Goal: Task Accomplishment & Management: Manage account settings

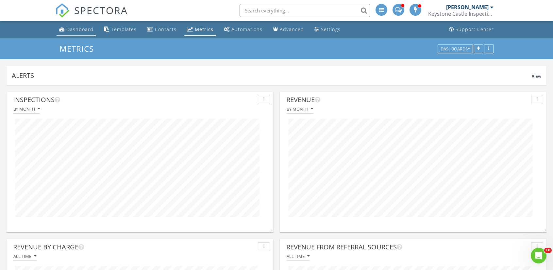
click at [77, 31] on div "Dashboard" at bounding box center [79, 29] width 27 height 6
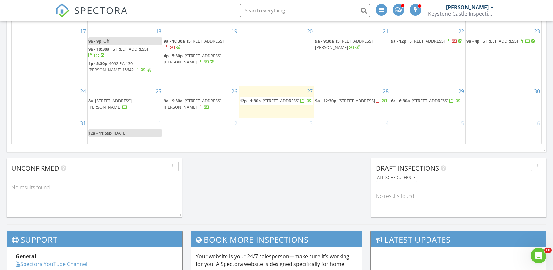
scroll to position [458, 0]
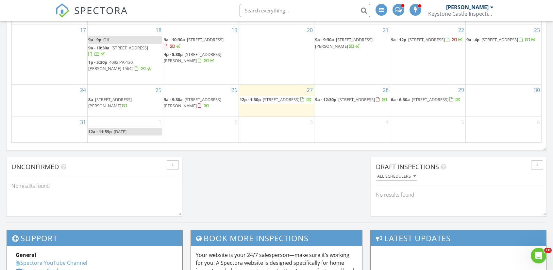
click at [433, 97] on span "916 Stratford Rd, Ligonier 15658" at bounding box center [430, 99] width 37 height 6
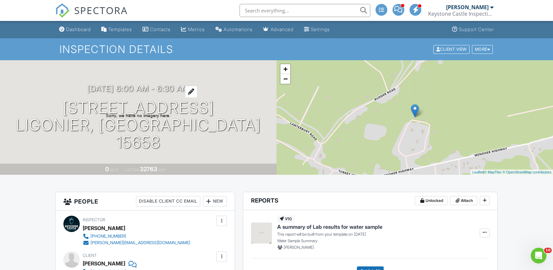
click at [197, 98] on div at bounding box center [191, 92] width 12 height 12
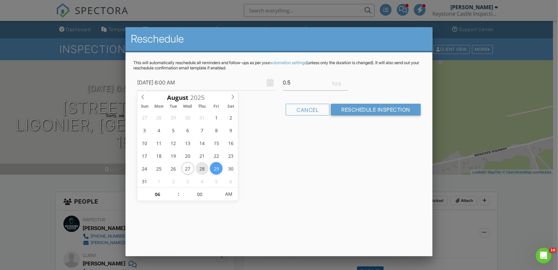
type input "[DATE] 6:00 AM"
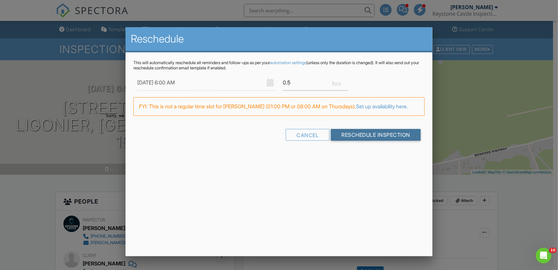
click at [358, 136] on input "Reschedule Inspection" at bounding box center [376, 135] width 90 height 12
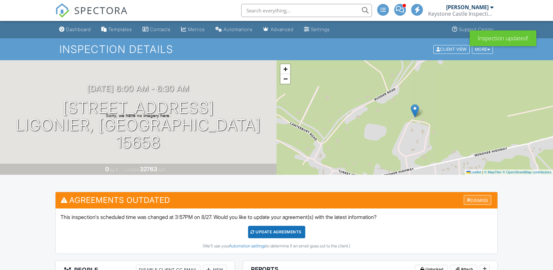
click at [486, 203] on div "Dismiss" at bounding box center [477, 200] width 27 height 10
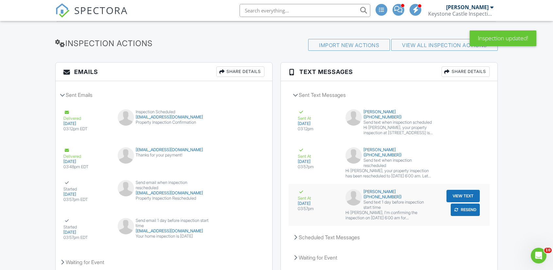
scroll to position [843, 0]
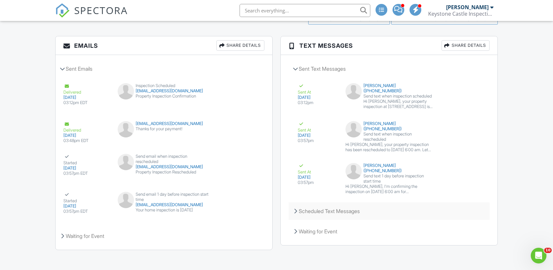
click at [338, 202] on div "Scheduled Text Messages" at bounding box center [389, 211] width 201 height 18
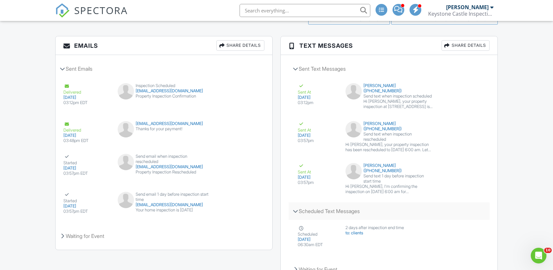
click at [338, 202] on div "Scheduled Text Messages" at bounding box center [389, 211] width 201 height 18
